Goal: Find specific page/section: Find specific page/section

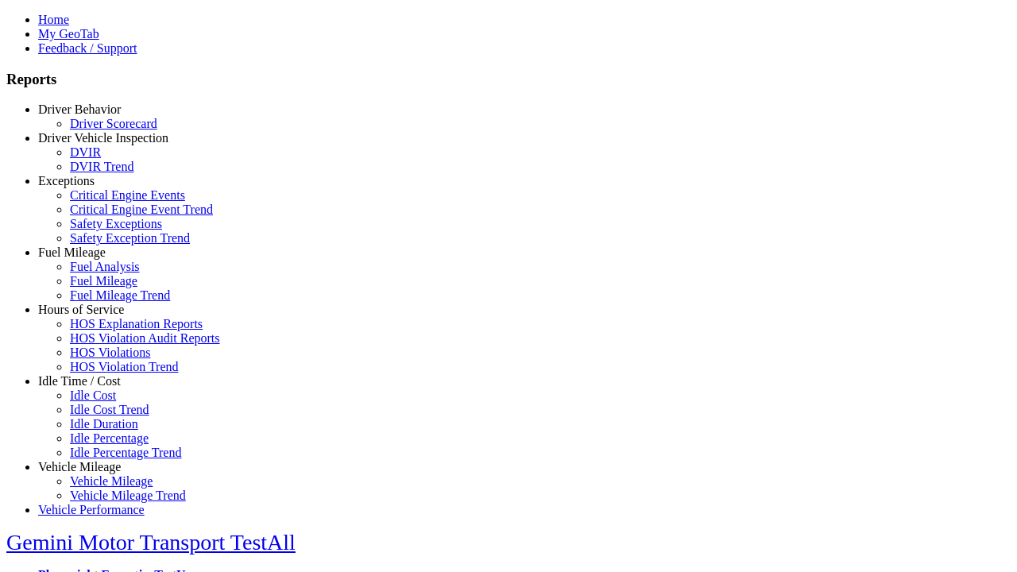
click at [91, 188] on link "Exceptions" at bounding box center [66, 181] width 56 height 14
click at [103, 245] on link "Safety Exception Trend" at bounding box center [130, 238] width 120 height 14
select select
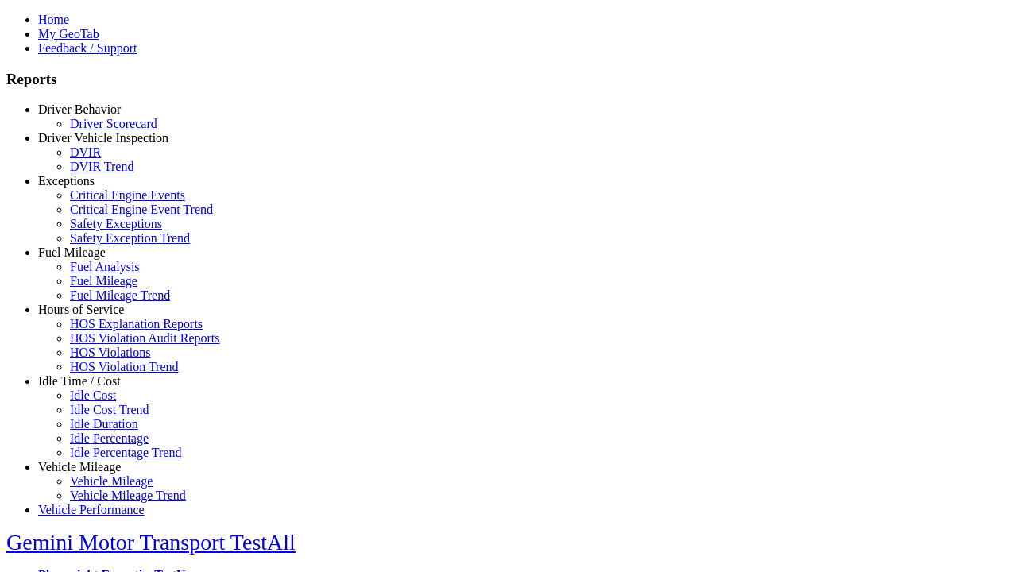
select select
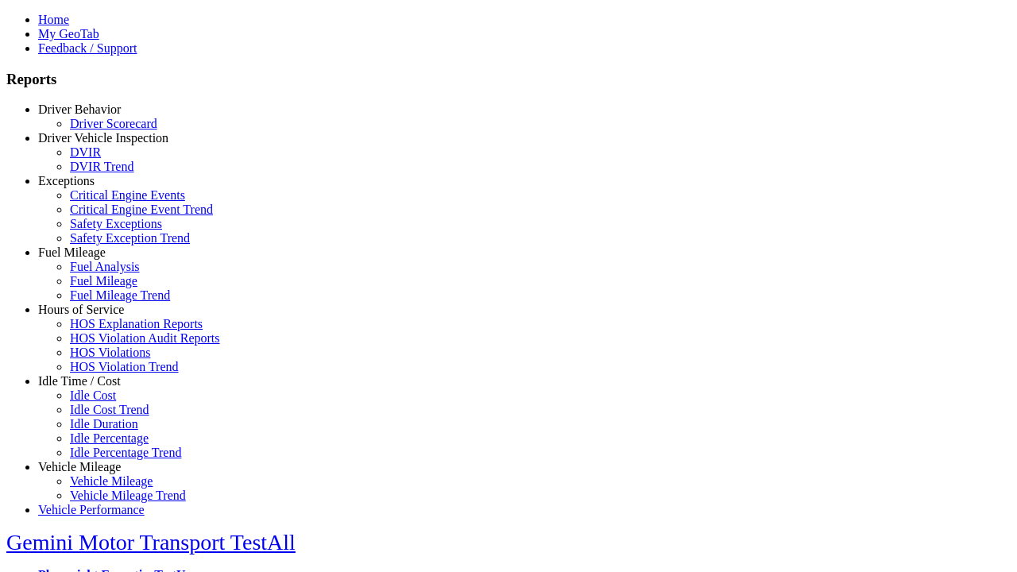
select select
